Goal: Task Accomplishment & Management: Use online tool/utility

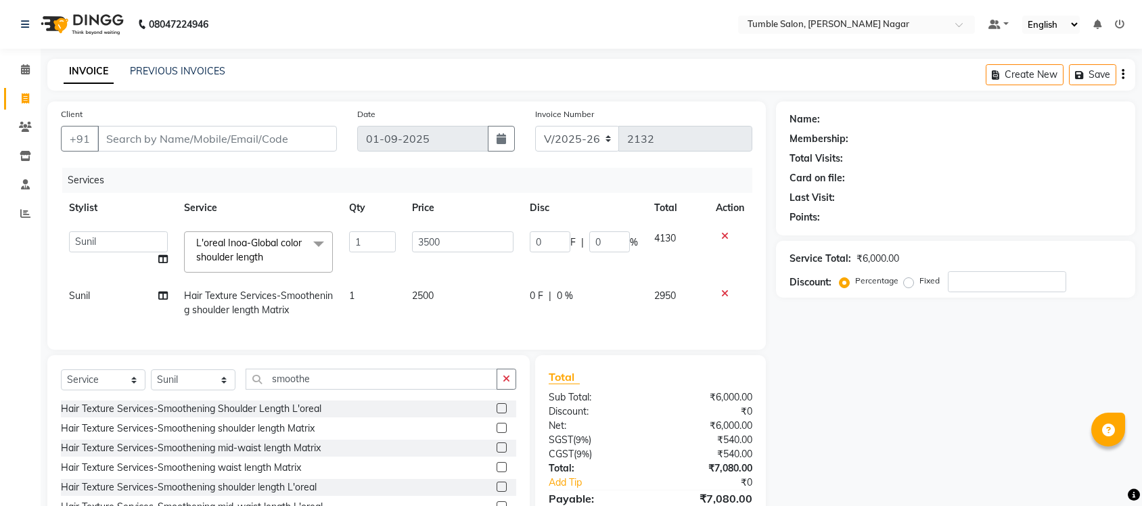
select select "8207"
select select "89715"
select select "service"
select select "89715"
click at [727, 234] on icon at bounding box center [724, 235] width 7 height 9
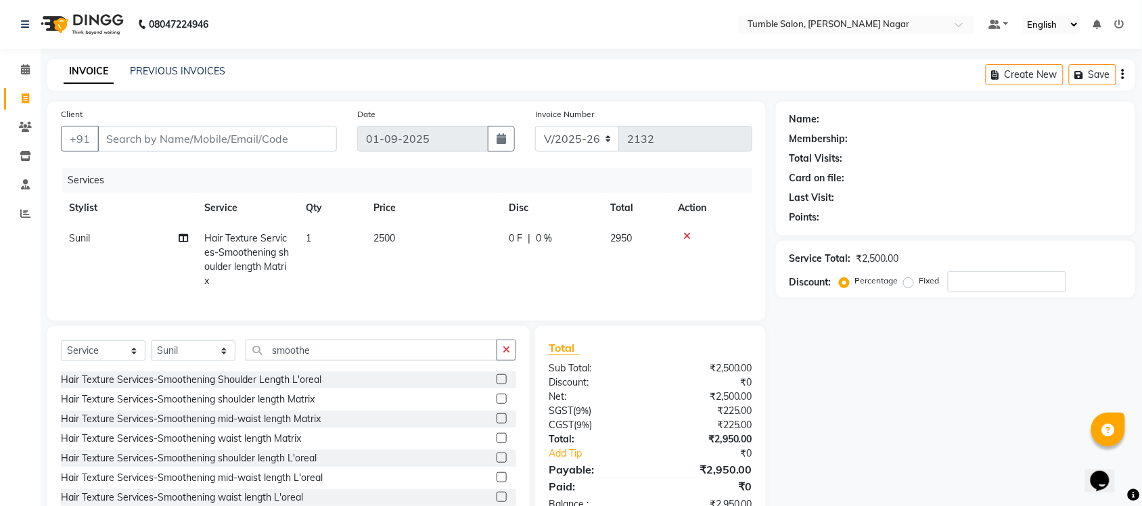
click at [686, 233] on icon at bounding box center [686, 235] width 7 height 9
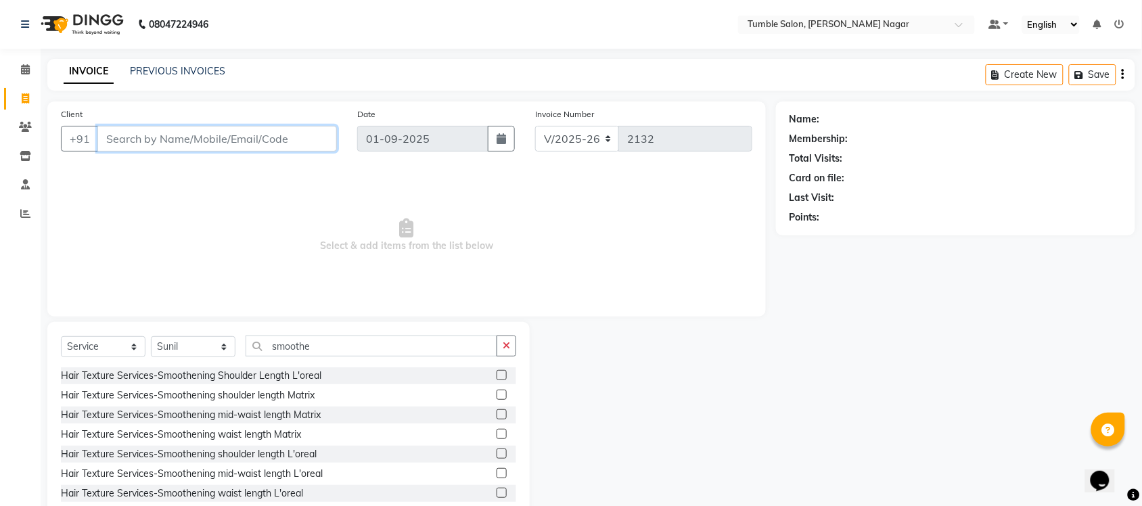
click at [261, 137] on input "Client" at bounding box center [217, 139] width 240 height 26
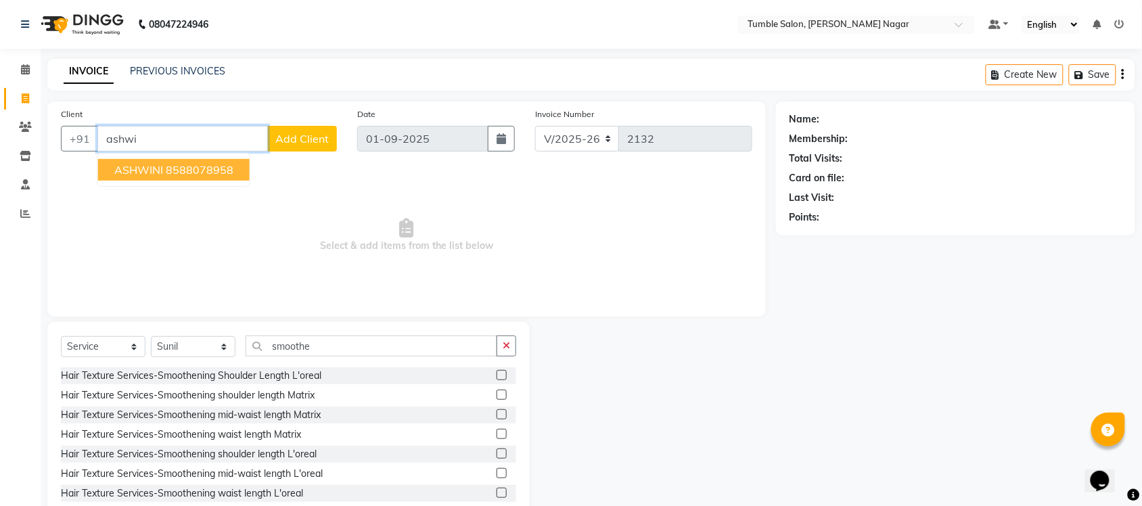
click at [230, 171] on ngb-highlight "8588078958" at bounding box center [200, 170] width 68 height 14
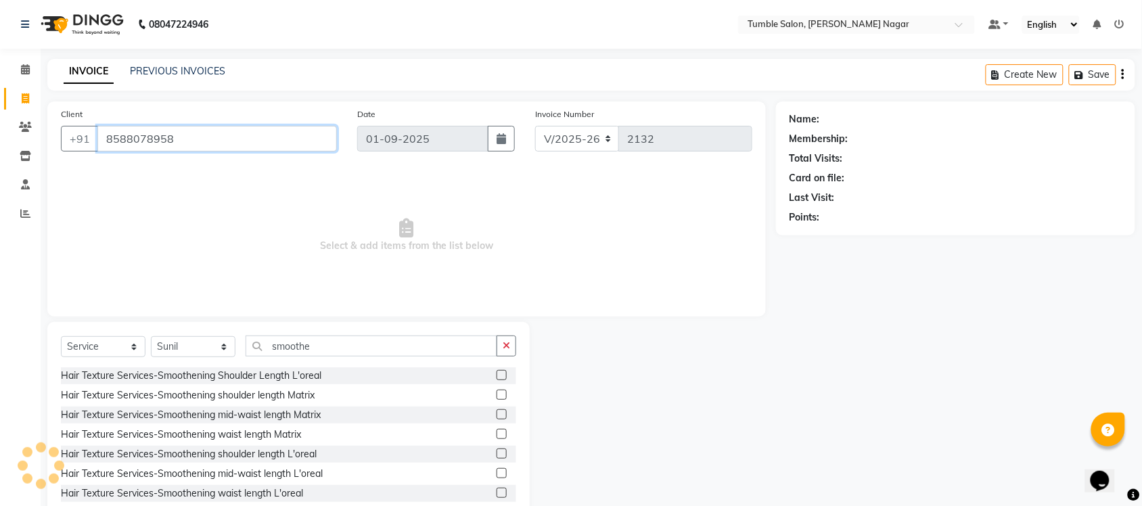
type input "8588078958"
select select "1: Object"
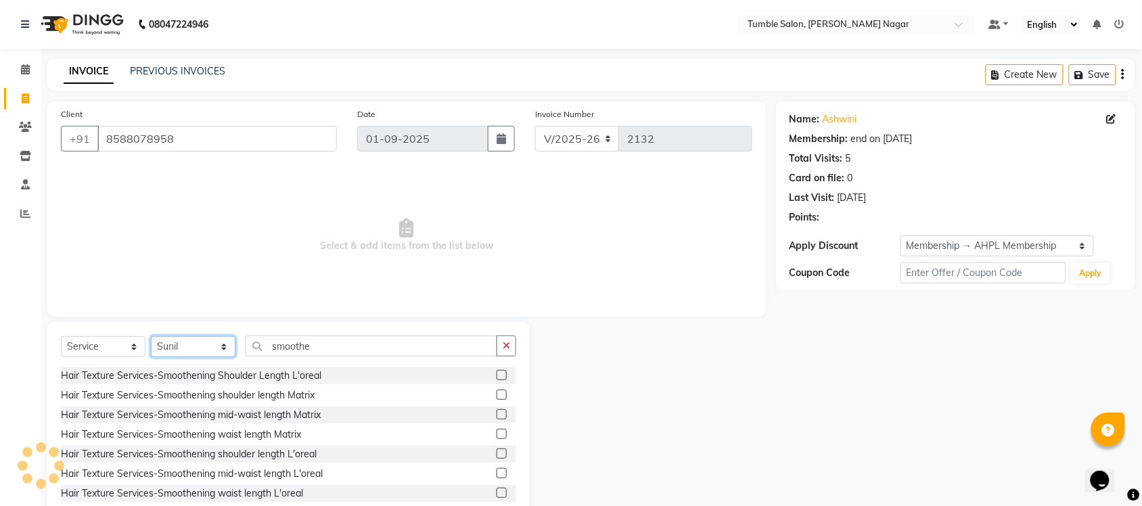
click at [177, 344] on select "Select Stylist Finance id [PERSON_NAME] [PERSON_NAME] [PERSON_NAME] Nisha Purch…" at bounding box center [193, 346] width 85 height 21
select select "77848"
click at [151, 336] on select "Select Stylist Finance id [PERSON_NAME] [PERSON_NAME] [PERSON_NAME] Nisha Purch…" at bounding box center [193, 346] width 85 height 21
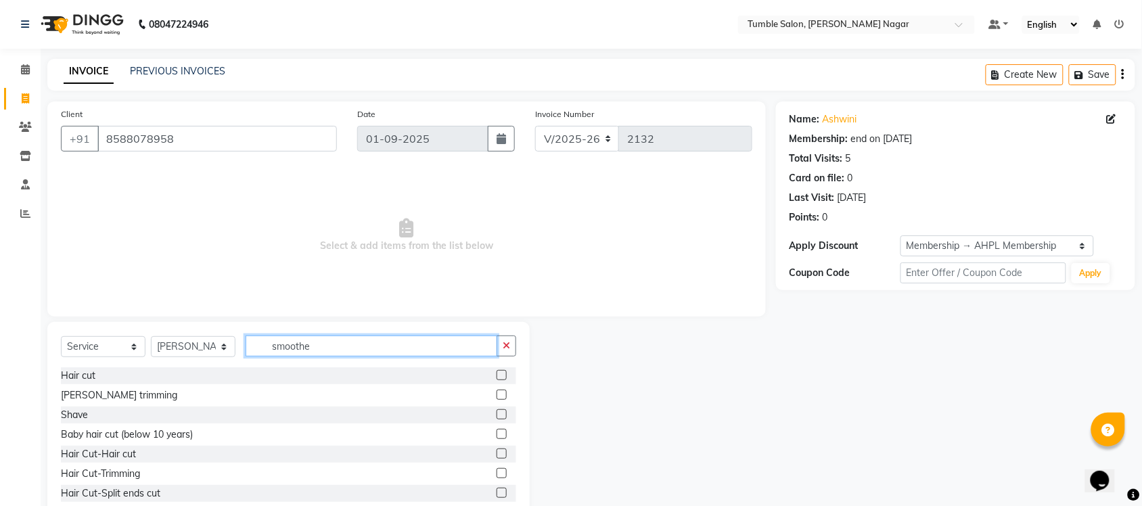
drag, startPoint x: 353, startPoint y: 340, endPoint x: 0, endPoint y: 386, distance: 355.5
click at [0, 386] on app-home "08047224946 Select Location × Tumble Salon, [PERSON_NAME] Nagar Default Panel M…" at bounding box center [571, 271] width 1142 height 542
click at [69, 374] on div "Hair cut" at bounding box center [78, 376] width 35 height 14
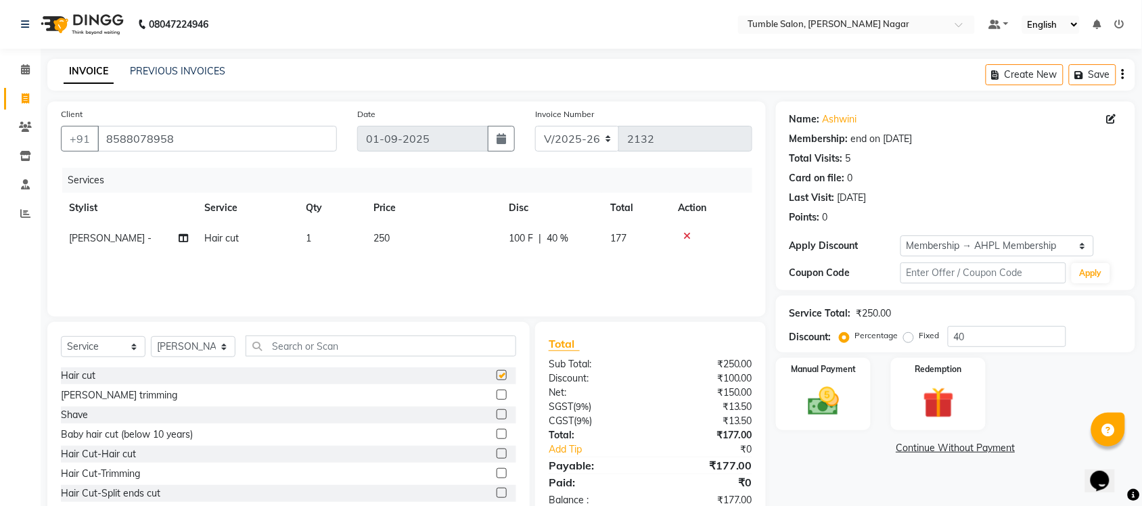
checkbox input "false"
click at [683, 234] on icon at bounding box center [686, 235] width 7 height 9
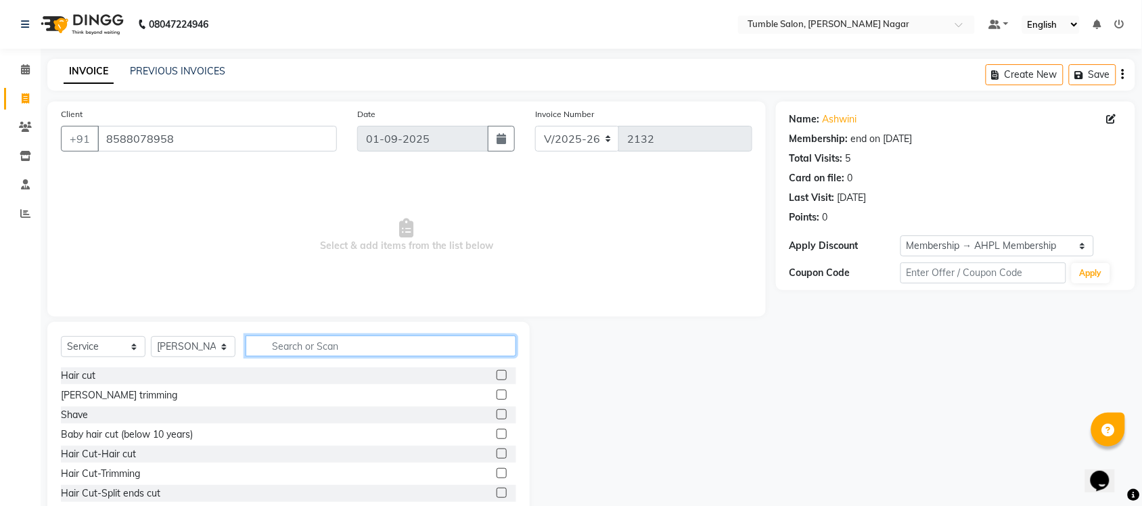
click at [283, 349] on input "text" at bounding box center [381, 346] width 271 height 21
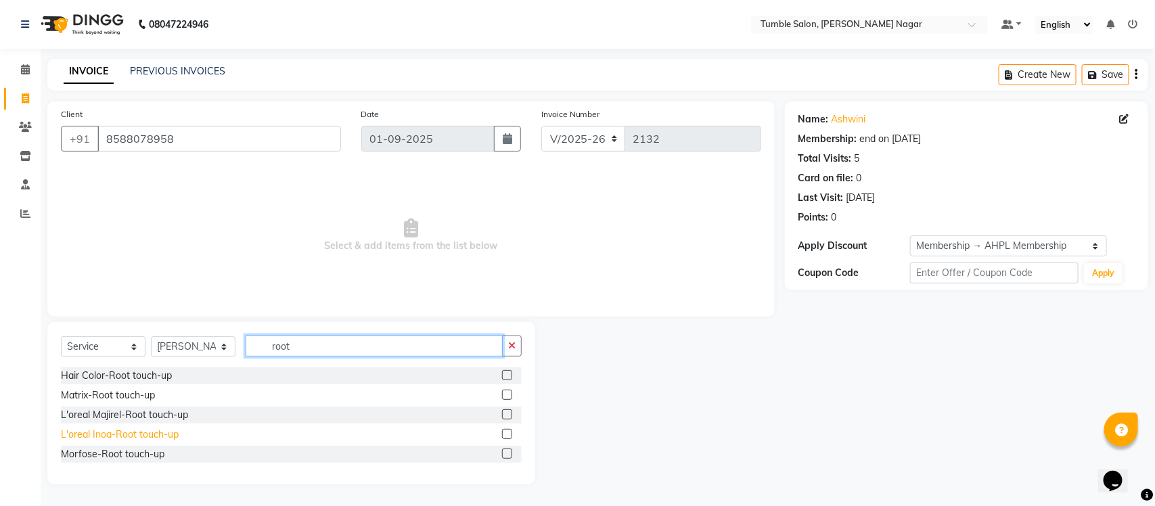
type input "root"
click at [110, 435] on div "L'oreal Inoa-Root touch-up" at bounding box center [120, 435] width 118 height 14
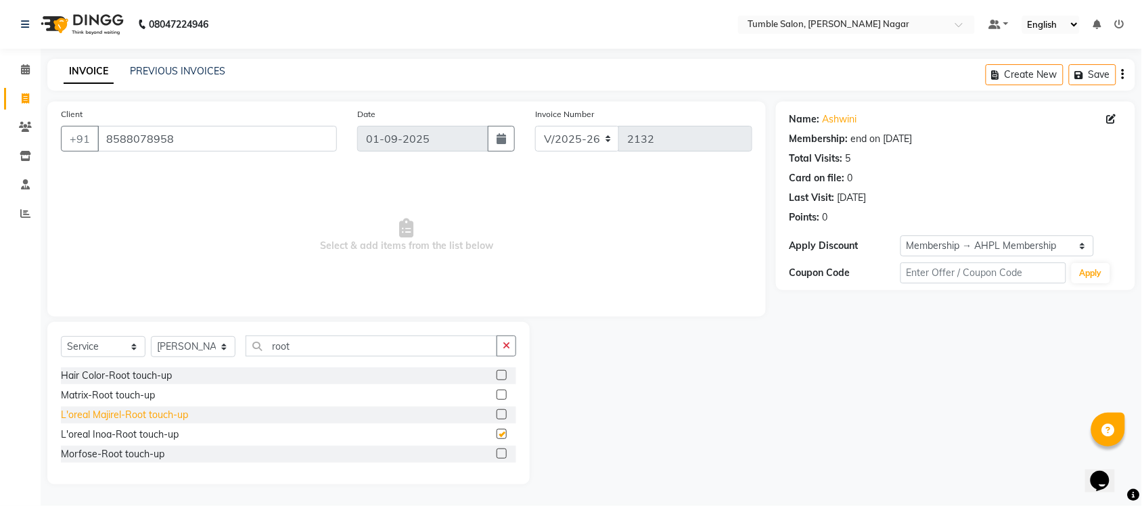
checkbox input "false"
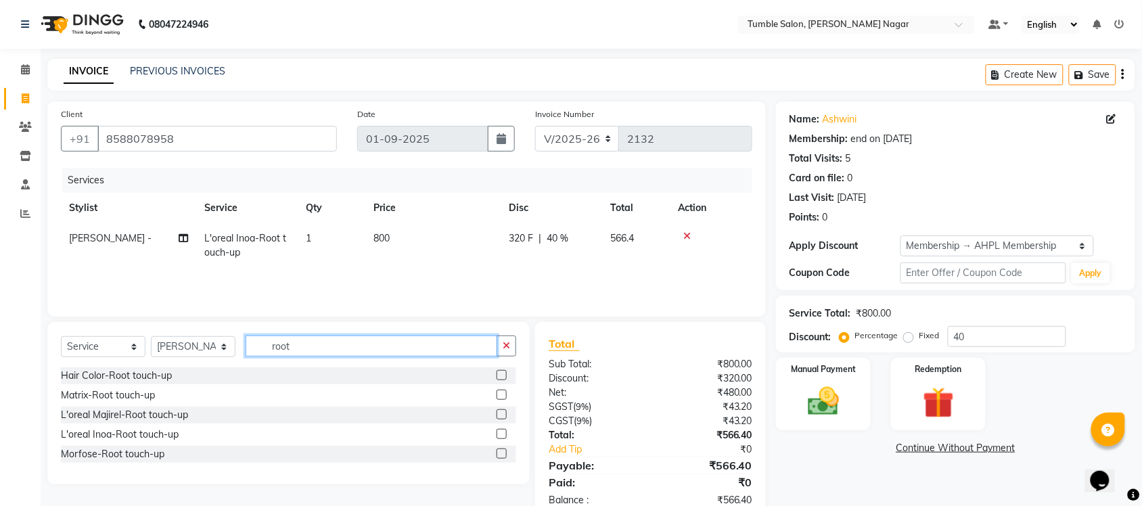
click at [142, 359] on div "Select Service Product Membership Package Voucher Prepaid Gift Card Select Styl…" at bounding box center [288, 352] width 455 height 32
type input "tan"
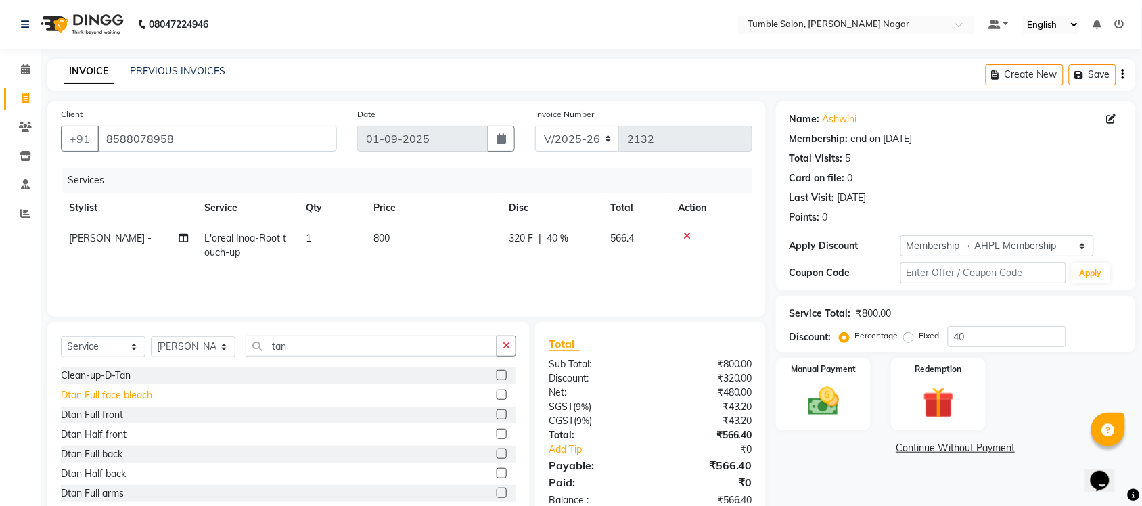
click at [102, 392] on div "Dtan Full face bleach" at bounding box center [106, 395] width 91 height 14
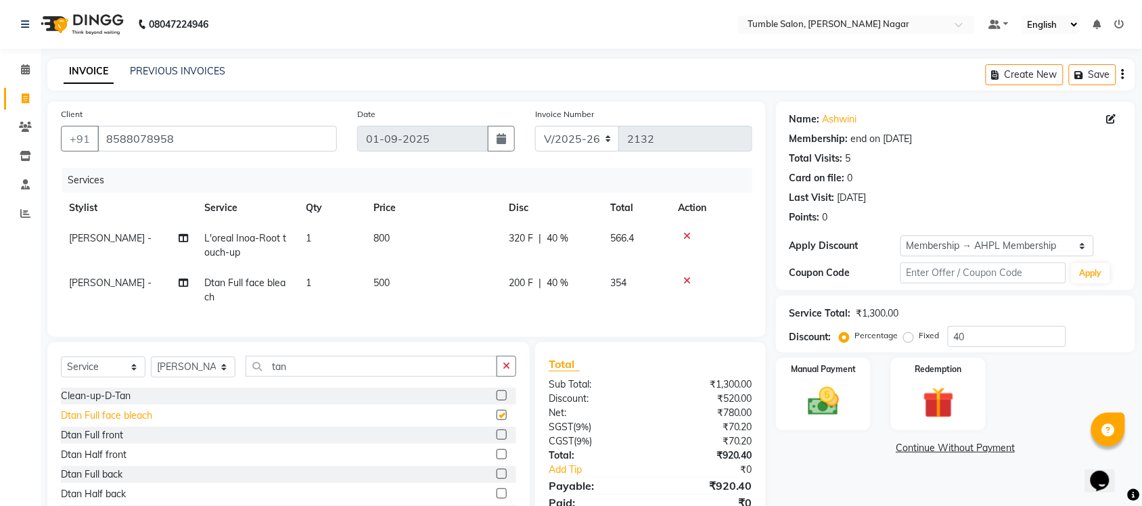
checkbox input "false"
drag, startPoint x: 298, startPoint y: 380, endPoint x: 0, endPoint y: 391, distance: 298.6
click at [0, 394] on app-home "08047224946 Select Location × Tumble Salon, [PERSON_NAME] Nagar Default Panel M…" at bounding box center [571, 281] width 1142 height 562
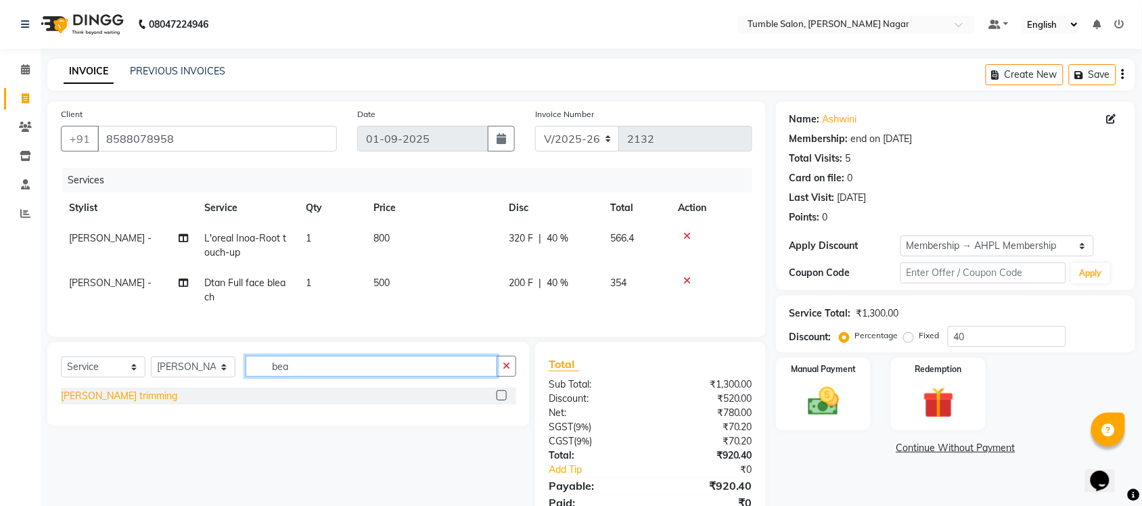
type input "bea"
click at [92, 403] on div "[PERSON_NAME] trimming" at bounding box center [119, 396] width 116 height 14
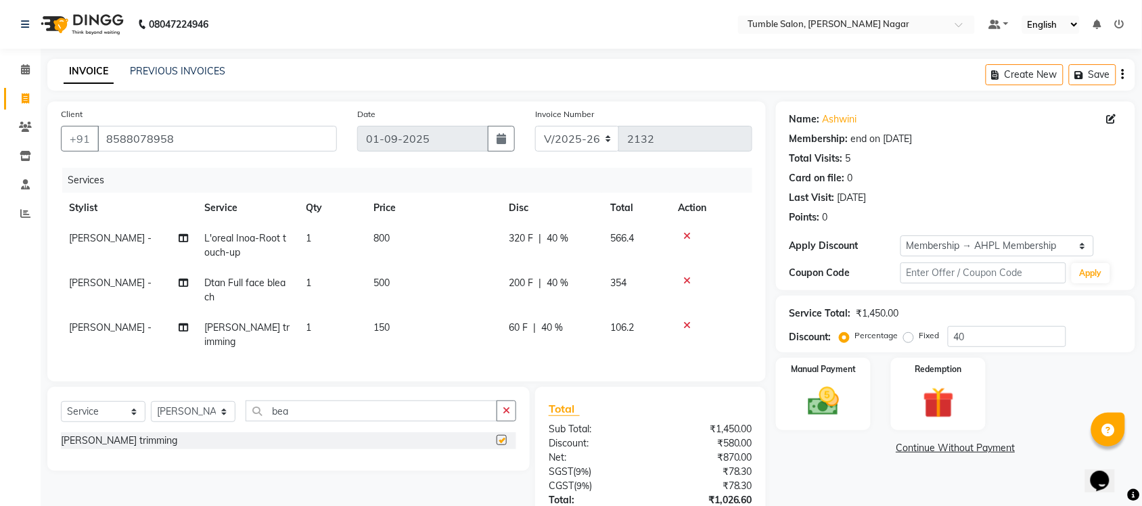
checkbox input "false"
click at [506, 406] on icon "button" at bounding box center [506, 410] width 7 height 9
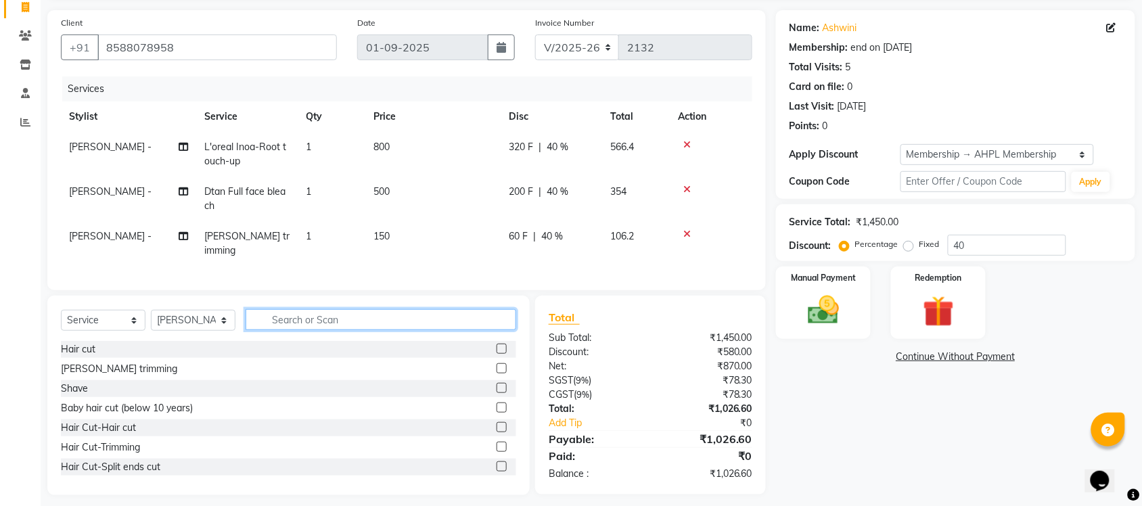
scroll to position [98, 0]
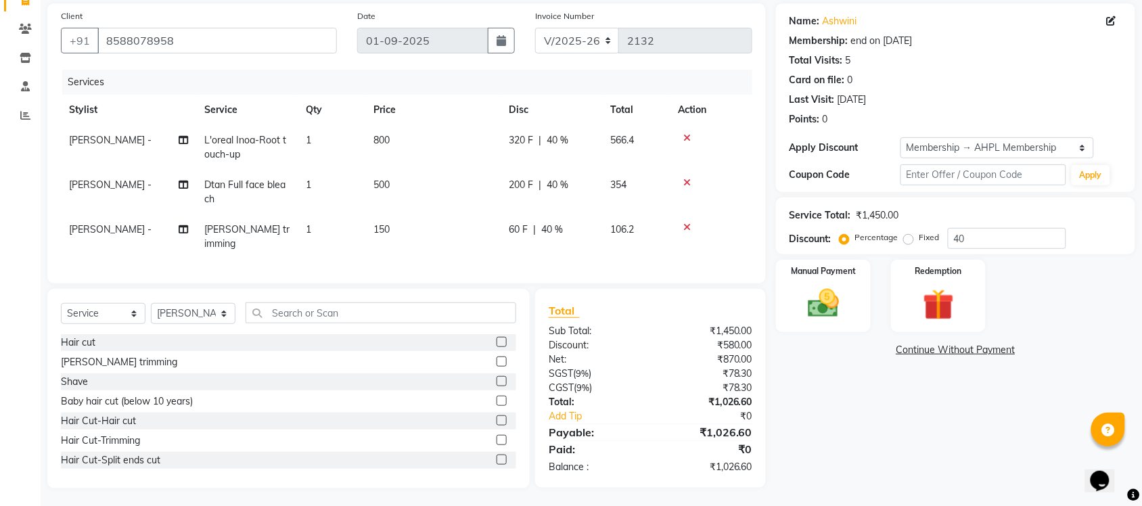
drag, startPoint x: 814, startPoint y: 471, endPoint x: 863, endPoint y: 451, distance: 53.4
click at [884, 461] on div "Client [PHONE_NUMBER] Date [DATE] Invoice Number V/2025 V/[PHONE_NUMBER] Servic…" at bounding box center [591, 245] width 1108 height 485
click at [859, 447] on div "Name: Ashwini Membership: end on [DATE] Total Visits: 5 Card on file: 0 Last Vi…" at bounding box center [960, 245] width 369 height 485
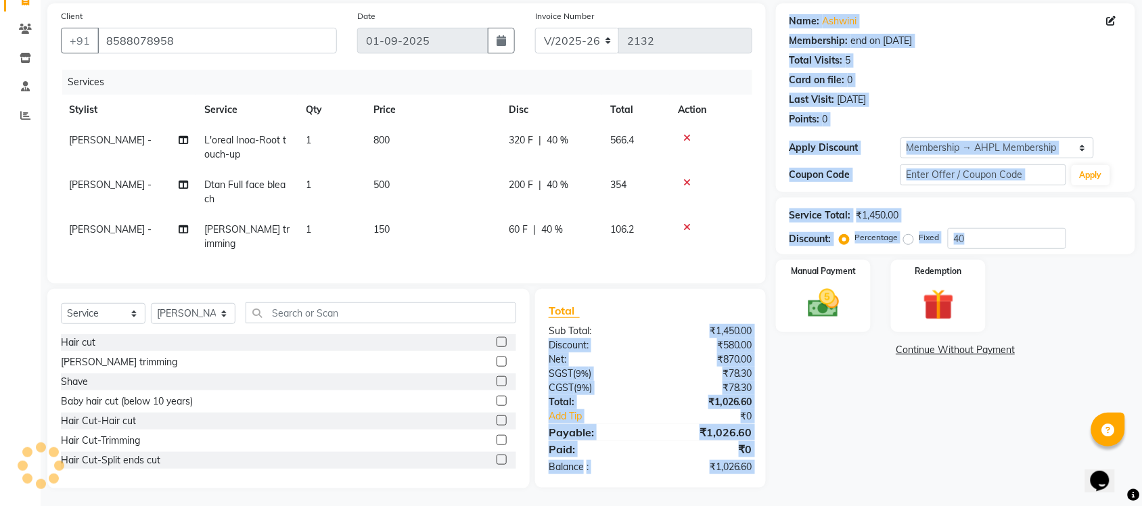
drag, startPoint x: 695, startPoint y: 330, endPoint x: 776, endPoint y: 330, distance: 81.2
click at [776, 330] on div "Client [PHONE_NUMBER] Date [DATE] Invoice Number V/2025 V/[PHONE_NUMBER] Servic…" at bounding box center [591, 245] width 1108 height 485
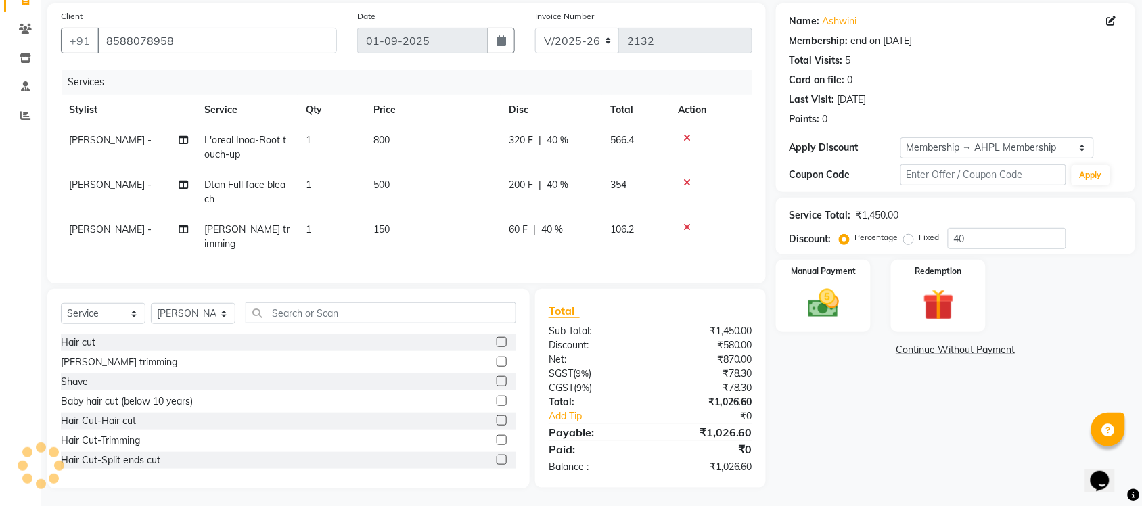
click at [796, 377] on div "Name: Ashwini Membership: end on [DATE] Total Visits: 5 Card on file: 0 Last Vi…" at bounding box center [960, 245] width 369 height 485
click at [851, 259] on div "Manual Payment" at bounding box center [823, 297] width 99 height 76
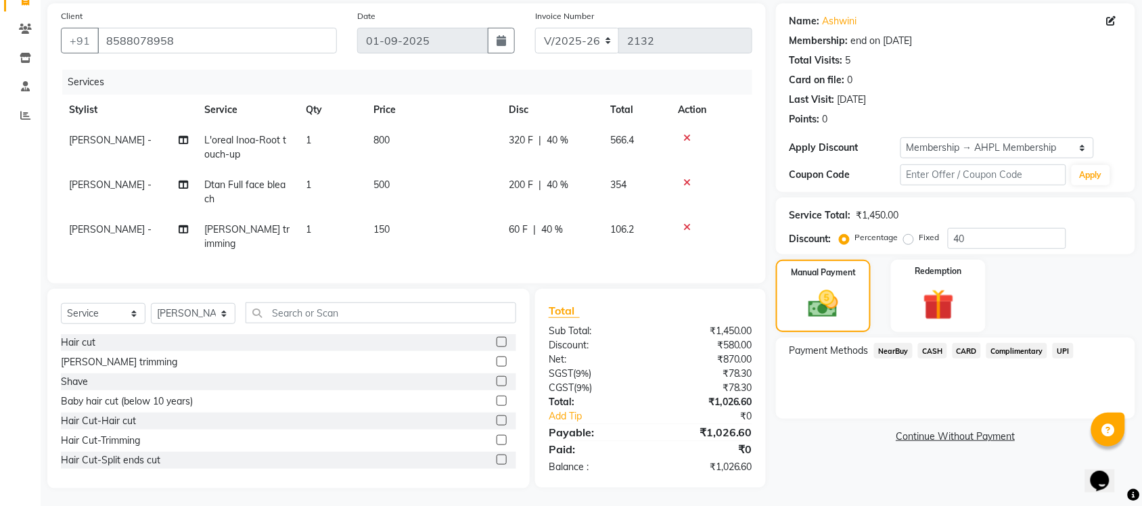
click at [930, 338] on div "Payment Methods NearBuy CASH CARD Complimentary UPI" at bounding box center [955, 378] width 359 height 81
click at [935, 353] on span "CASH" at bounding box center [932, 351] width 29 height 16
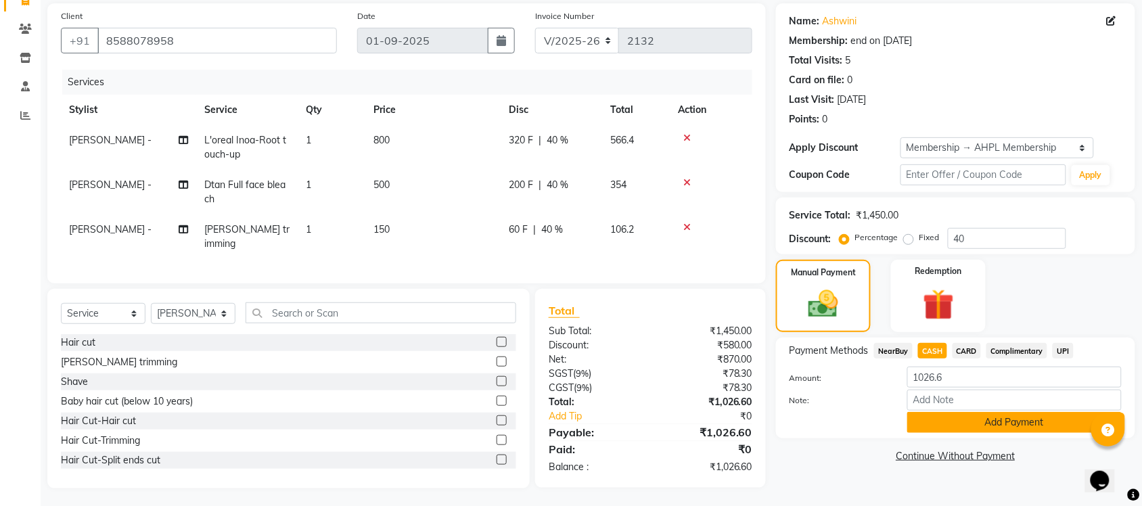
click at [1047, 426] on button "Add Payment" at bounding box center [1014, 422] width 215 height 21
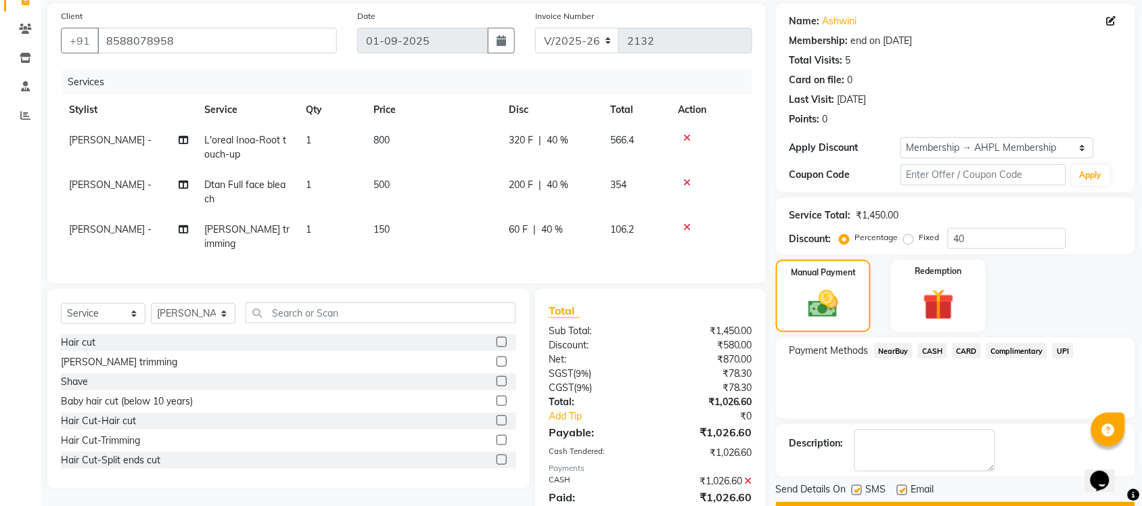
scroll to position [145, 0]
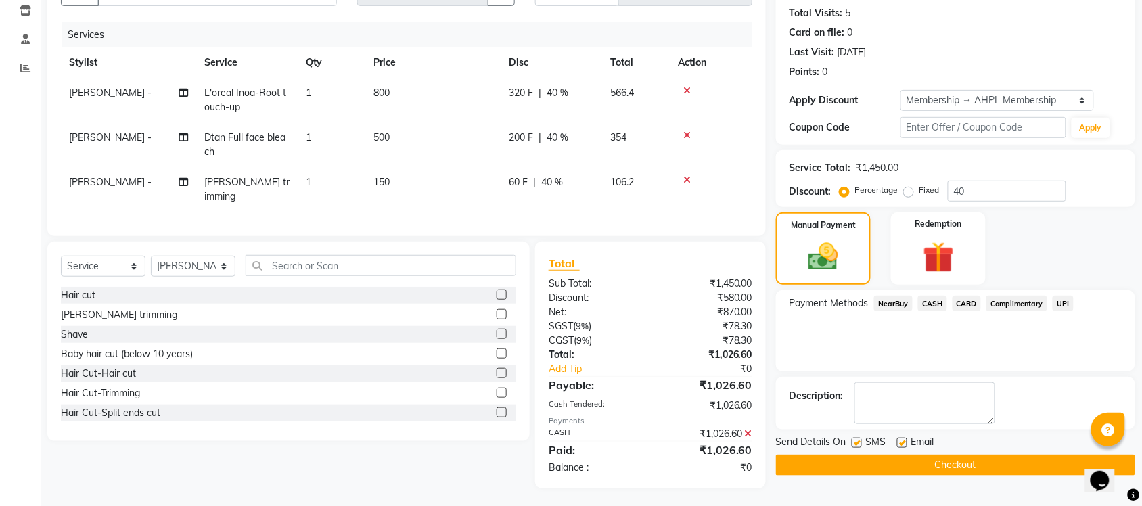
click at [951, 469] on button "Checkout" at bounding box center [955, 465] width 359 height 21
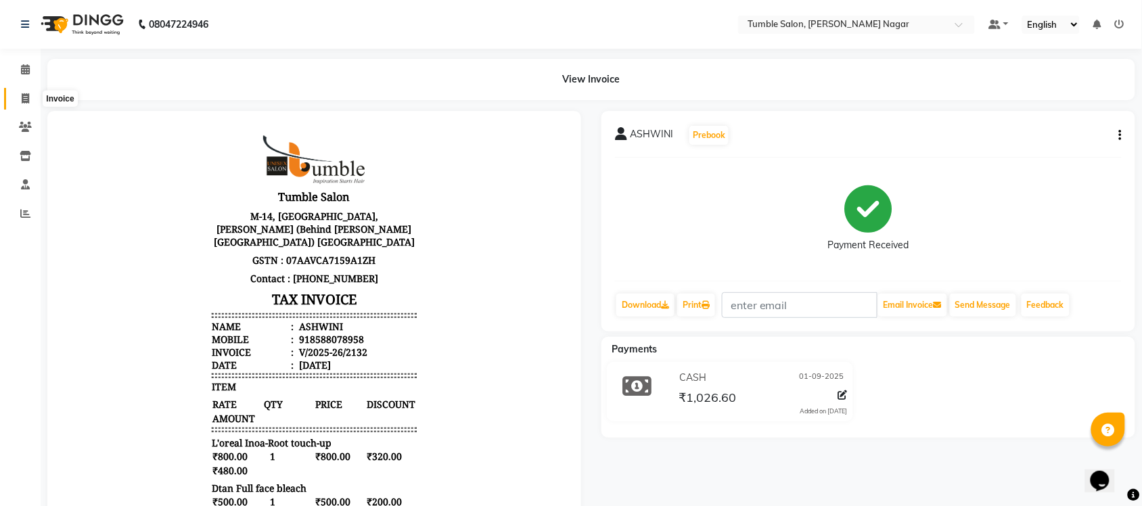
click at [16, 99] on span at bounding box center [26, 99] width 24 height 16
select select "service"
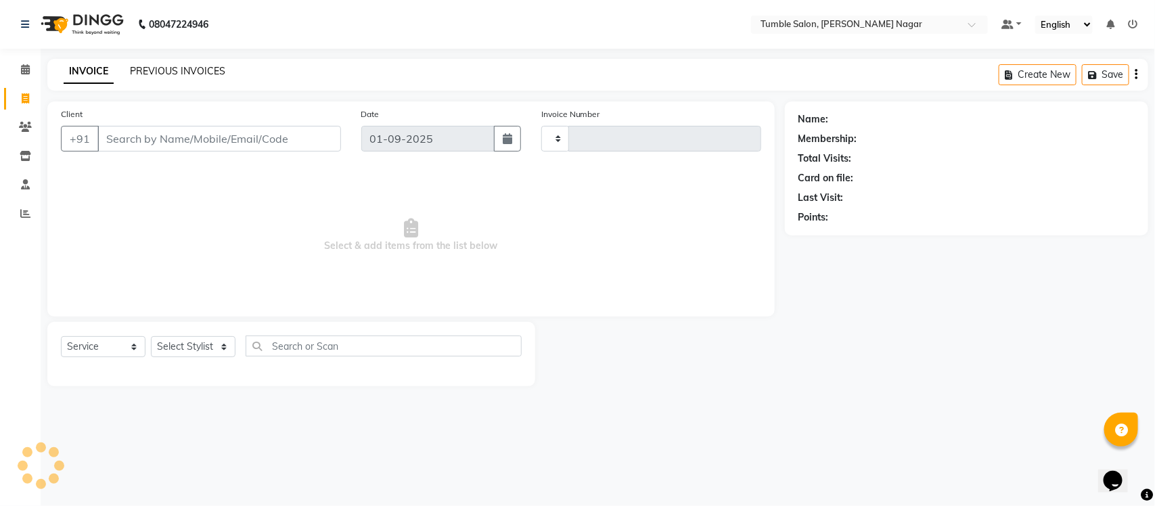
type input "2133"
select select "8207"
click at [173, 66] on link "PREVIOUS INVOICES" at bounding box center [177, 71] width 95 height 12
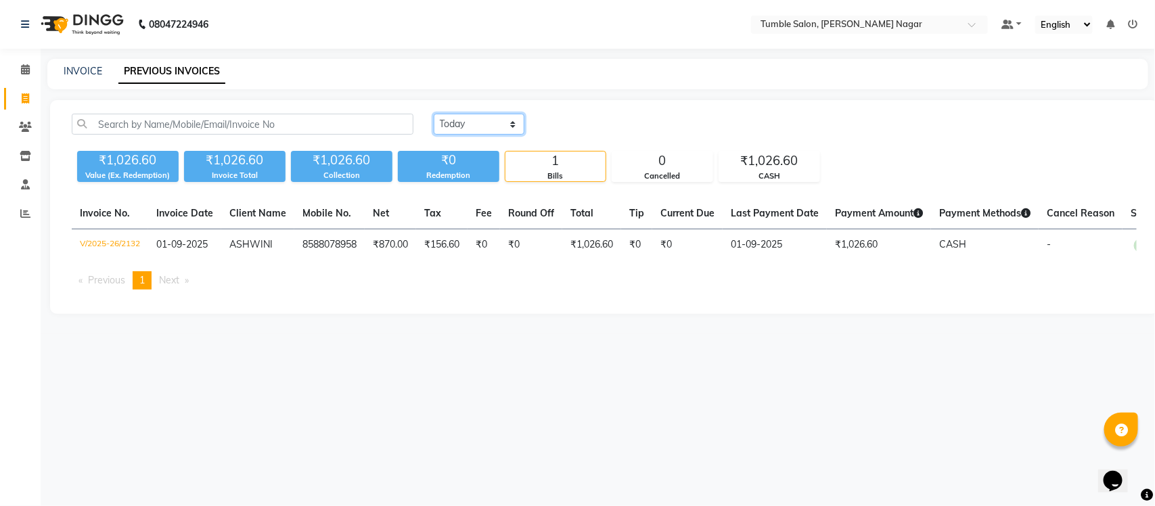
click at [471, 120] on select "[DATE] [DATE] Custom Range" at bounding box center [479, 124] width 91 height 21
select select "[DATE]"
click at [434, 114] on select "[DATE] [DATE] Custom Range" at bounding box center [479, 124] width 91 height 21
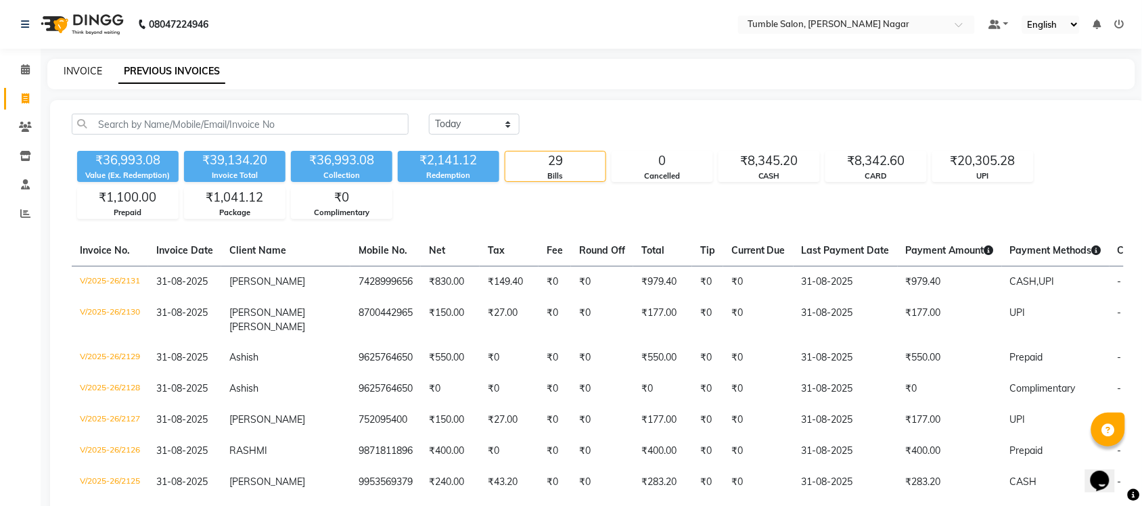
click at [93, 72] on link "INVOICE" at bounding box center [83, 71] width 39 height 12
select select "service"
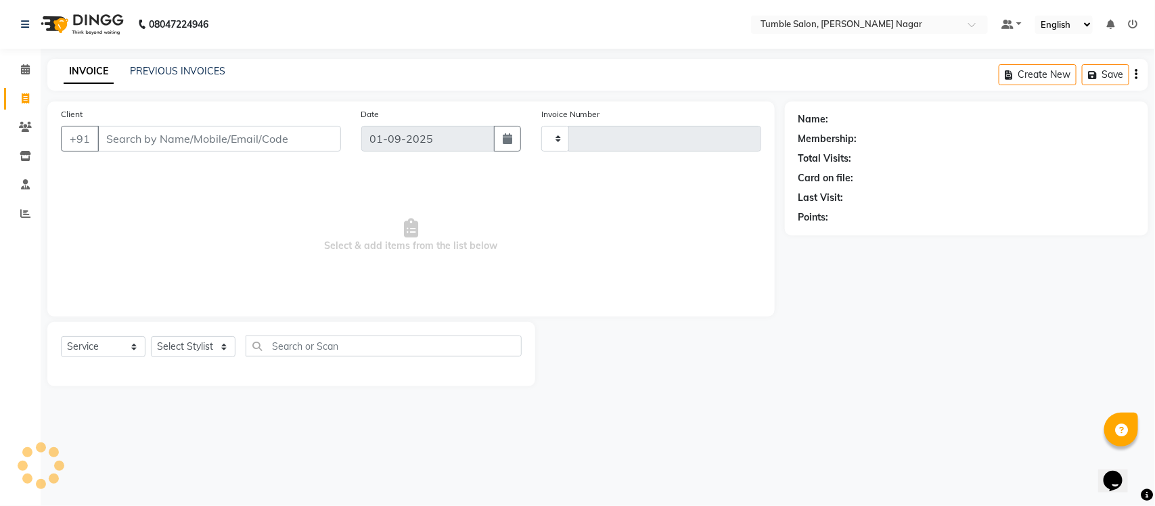
type input "2133"
select select "8207"
click at [169, 137] on input "Client" at bounding box center [219, 139] width 244 height 26
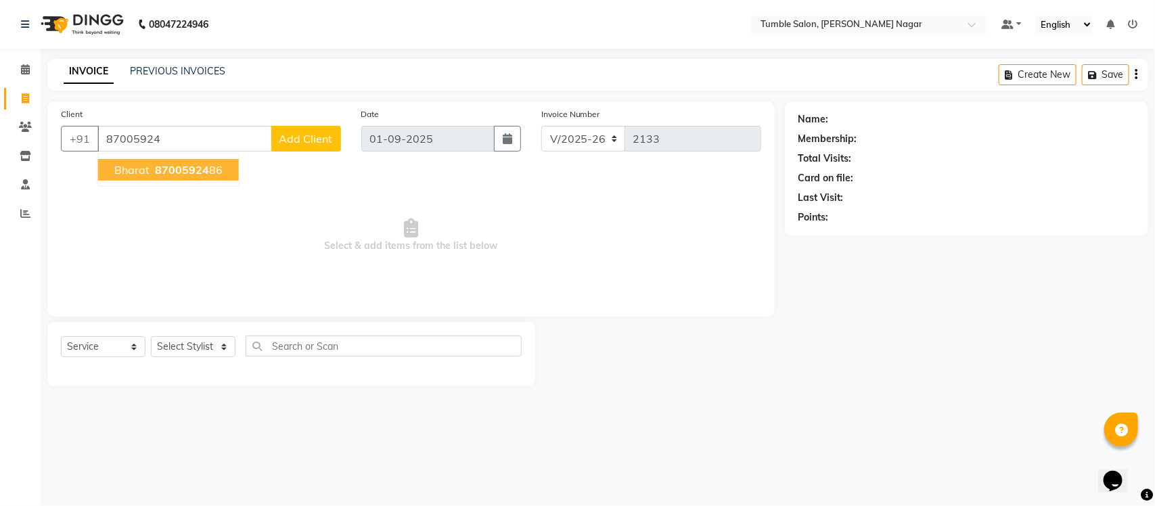
click at [181, 163] on span "87005924" at bounding box center [182, 170] width 54 height 14
type input "8700592486"
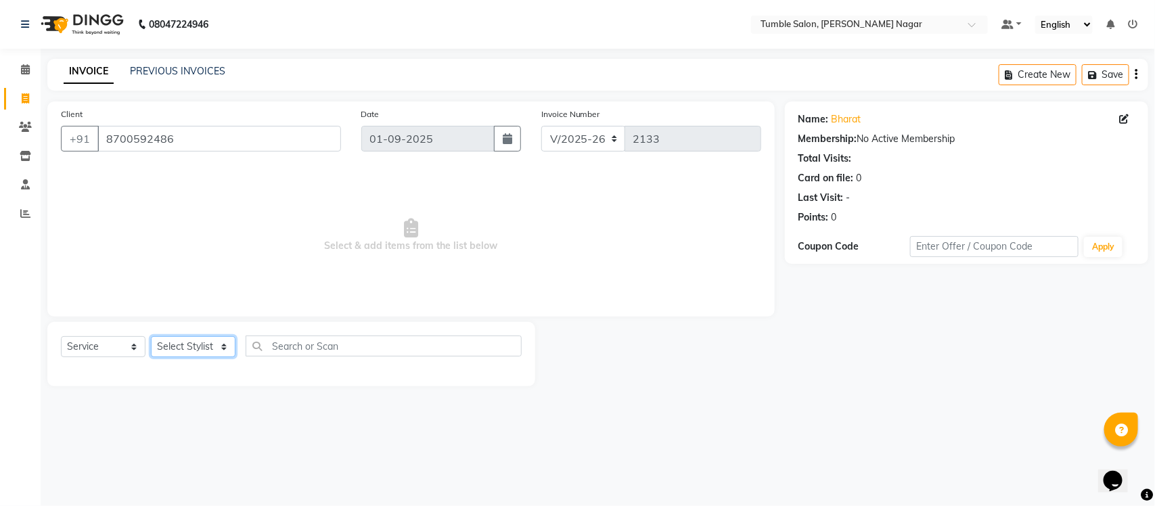
click at [180, 336] on select "Select Stylist Finance id [PERSON_NAME] [PERSON_NAME] [PERSON_NAME] Nisha Purch…" at bounding box center [193, 346] width 85 height 21
select select "77847"
click at [151, 336] on select "Select Stylist Finance id [PERSON_NAME] [PERSON_NAME] [PERSON_NAME] Nisha Purch…" at bounding box center [193, 346] width 85 height 21
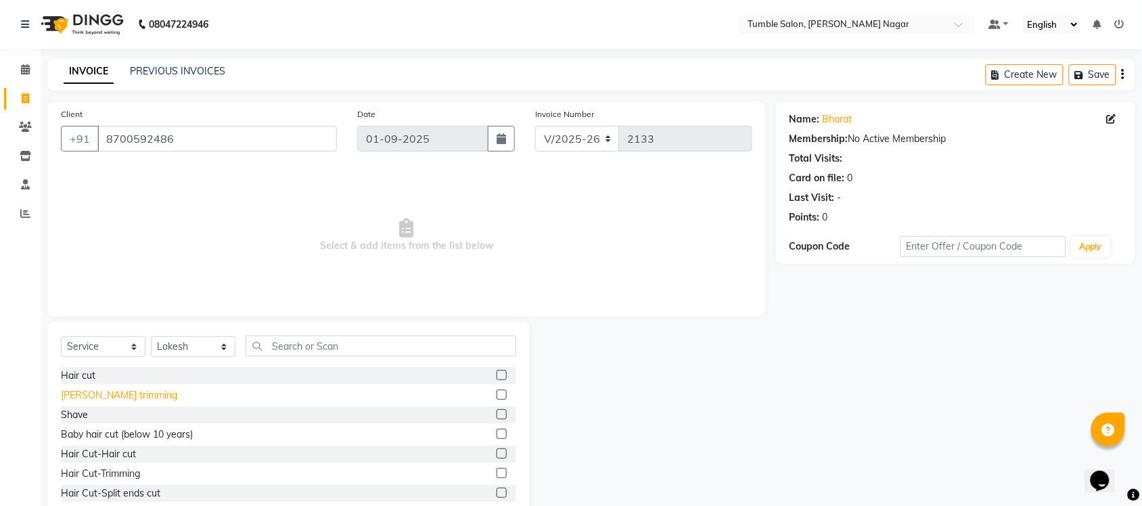
click at [95, 398] on div "[PERSON_NAME] trimming" at bounding box center [119, 395] width 116 height 14
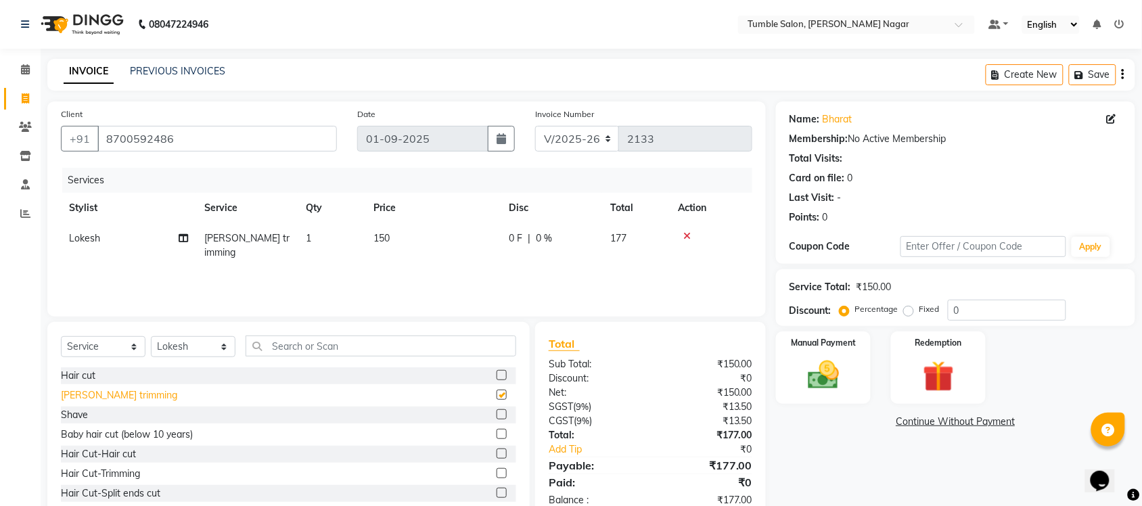
checkbox input "false"
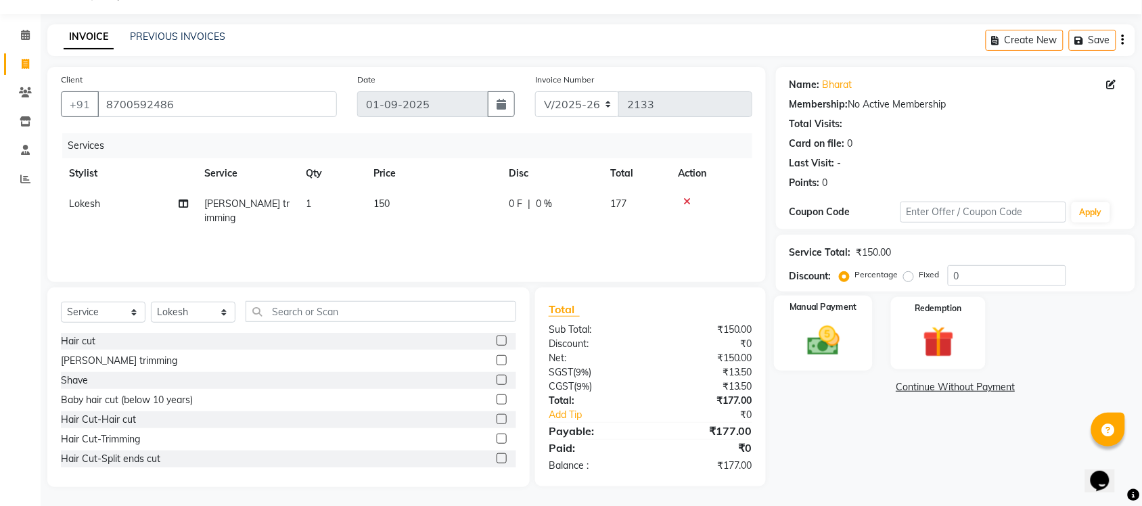
click at [831, 344] on img at bounding box center [823, 340] width 53 height 37
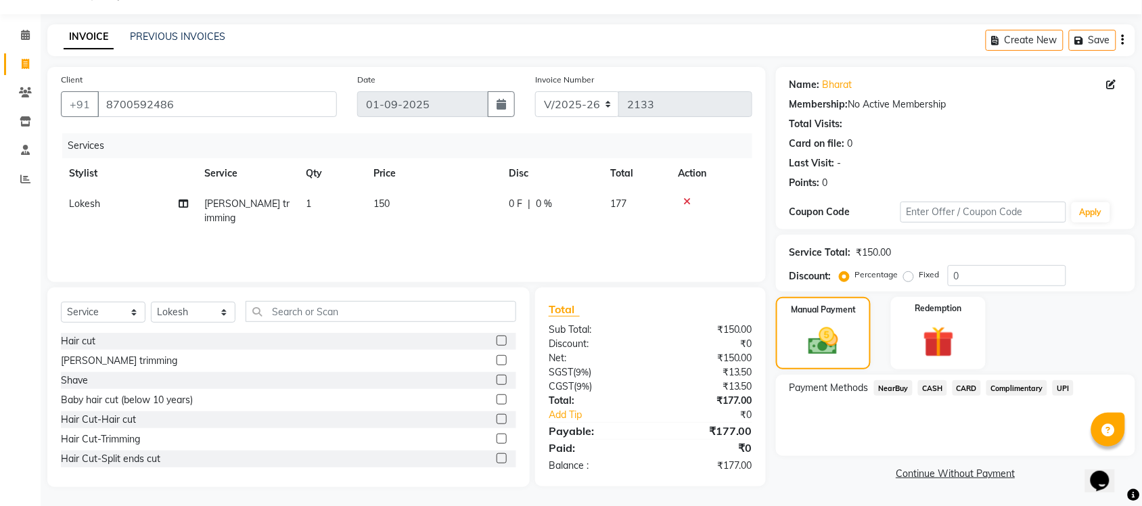
click at [928, 384] on span "CASH" at bounding box center [932, 388] width 29 height 16
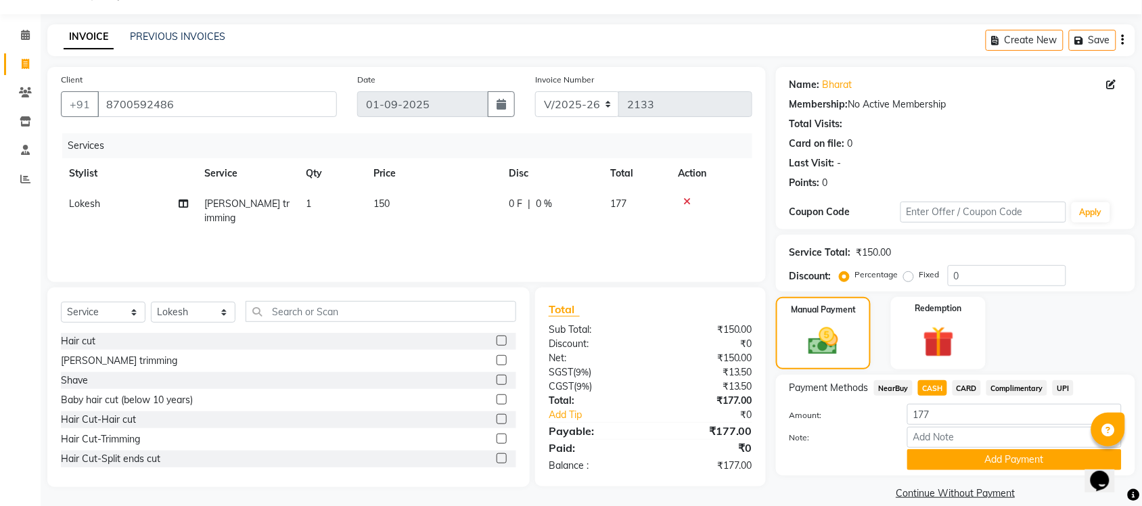
scroll to position [51, 0]
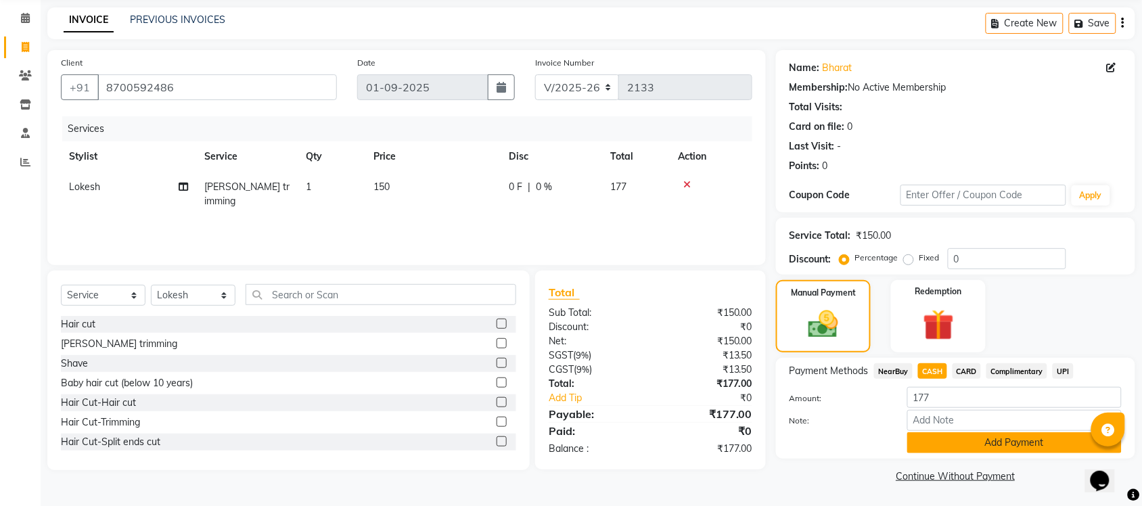
click at [983, 445] on button "Add Payment" at bounding box center [1014, 442] width 215 height 21
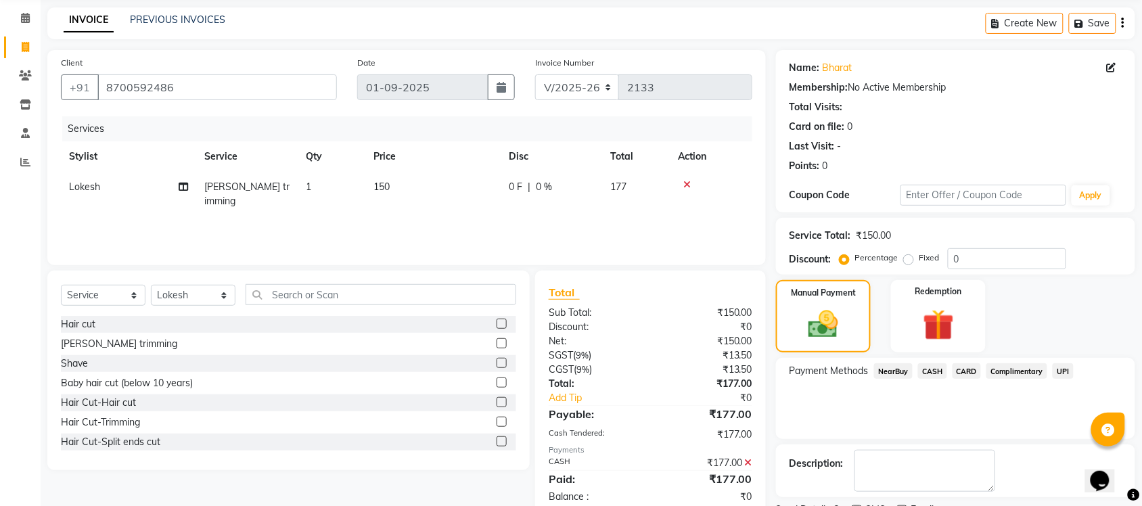
scroll to position [109, 0]
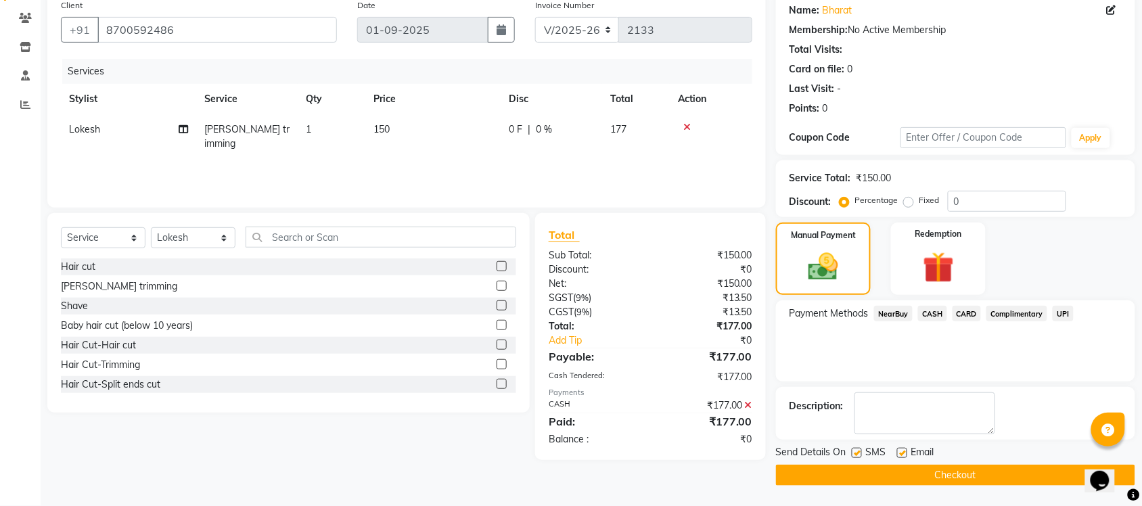
click at [943, 472] on button "Checkout" at bounding box center [955, 475] width 359 height 21
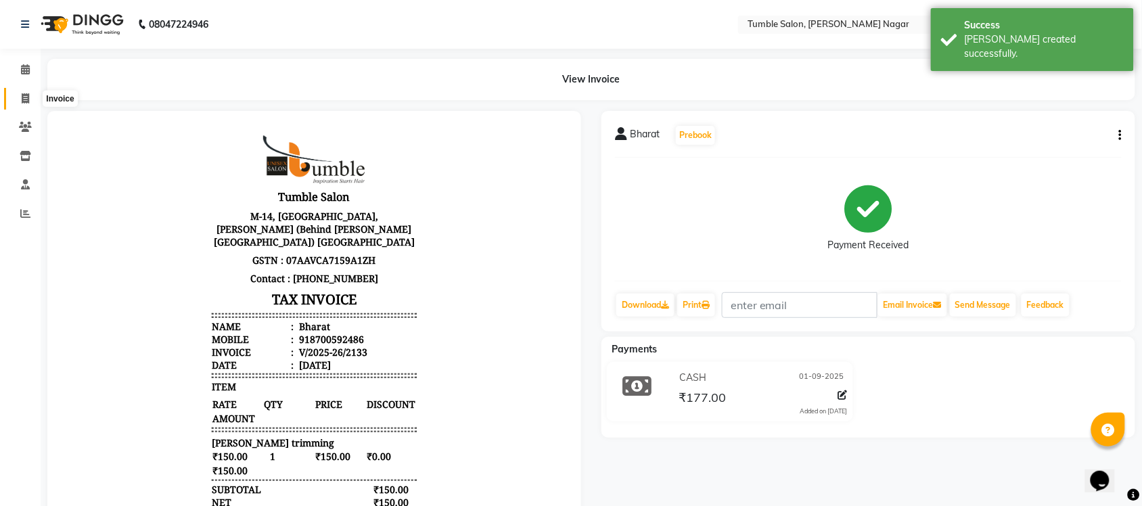
click at [29, 96] on span at bounding box center [26, 99] width 24 height 16
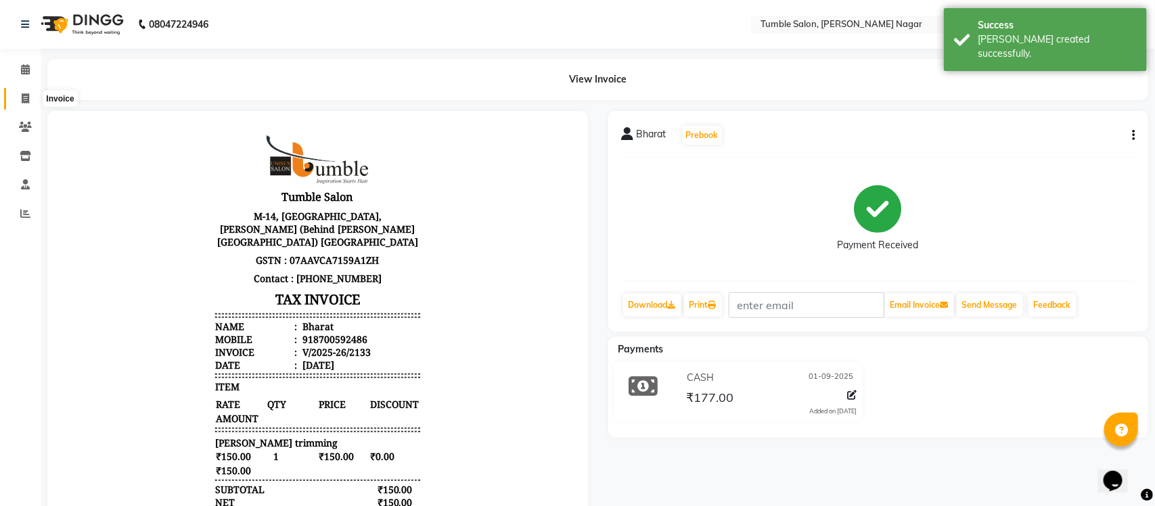
select select "service"
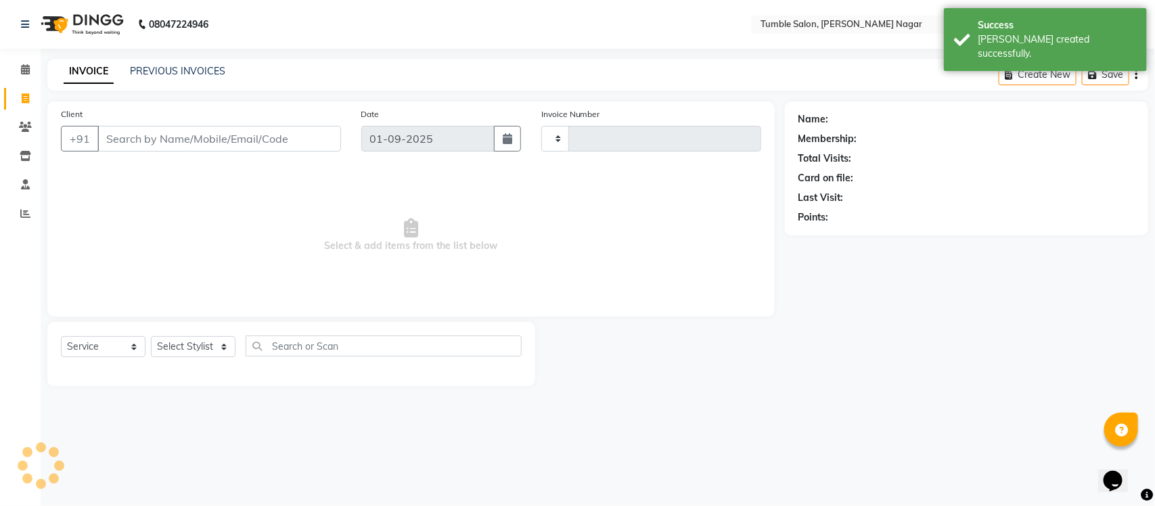
type input "2134"
select select "8207"
